Goal: Task Accomplishment & Management: Manage account settings

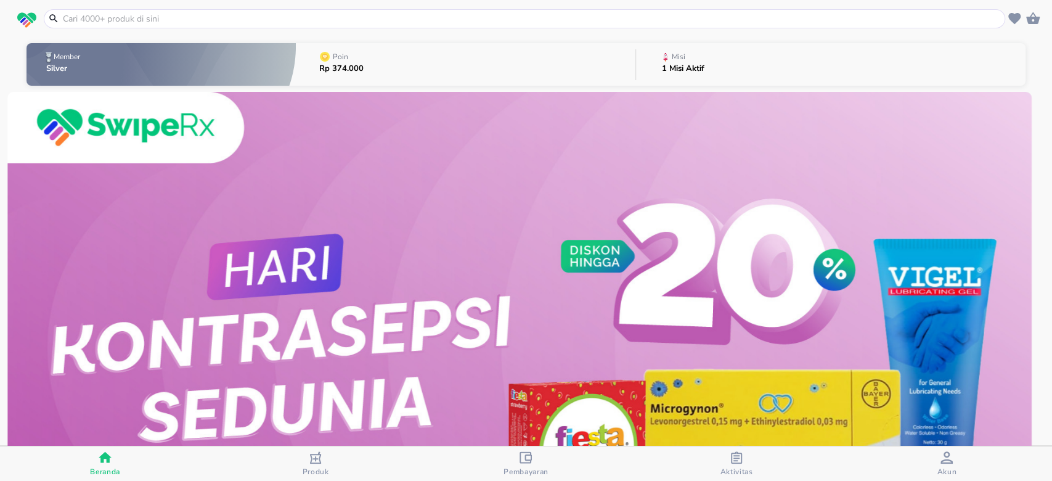
click at [944, 463] on div "button" at bounding box center [946, 458] width 12 height 15
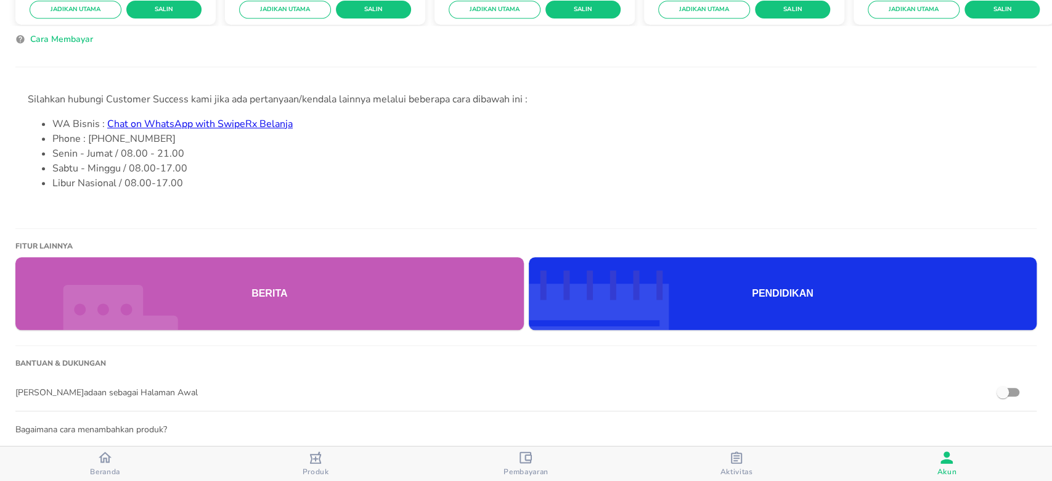
scroll to position [454, 0]
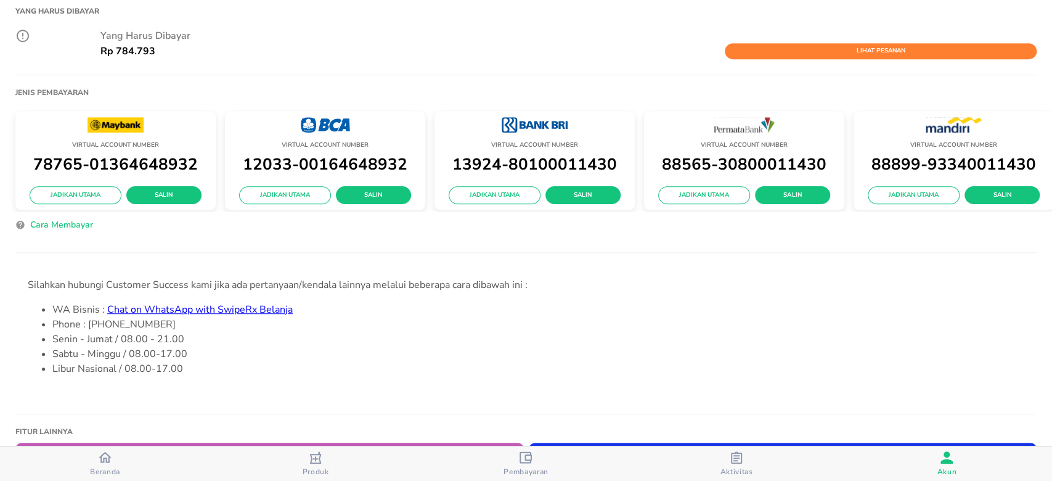
click at [261, 153] on p "12033-00164648932" at bounding box center [325, 164] width 188 height 27
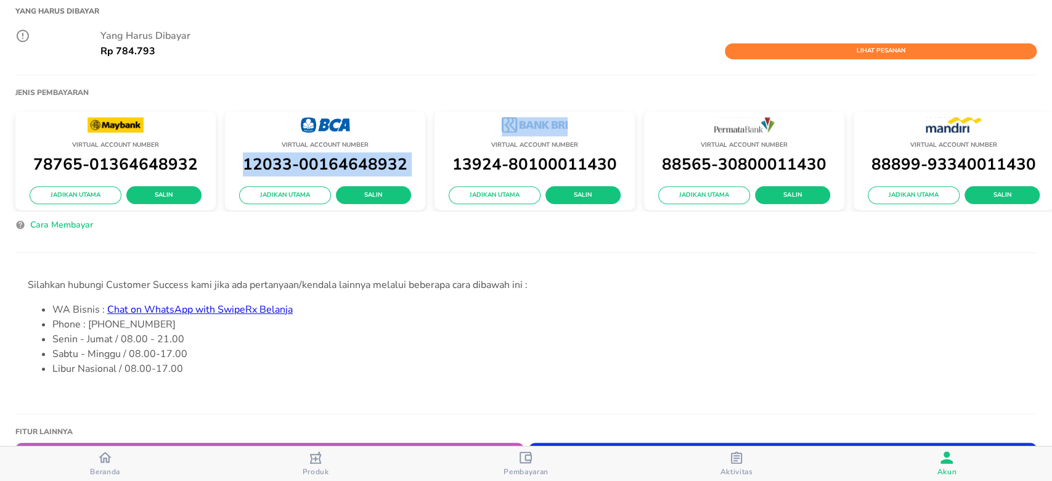
click at [261, 153] on p "12033-00164648932" at bounding box center [325, 164] width 188 height 27
copy div "12033-00164648932 Jadikan Utama Salin"
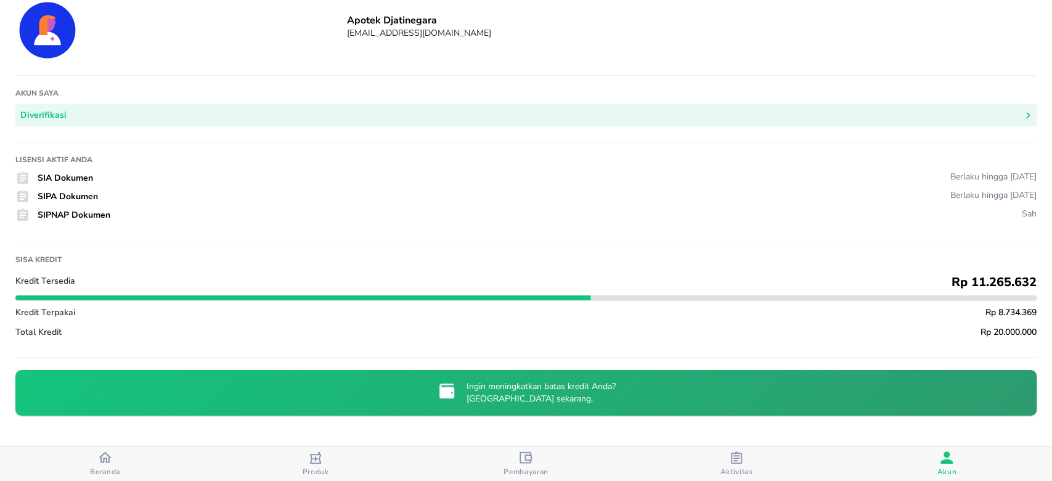
scroll to position [0, 0]
